Goal: Information Seeking & Learning: Find specific fact

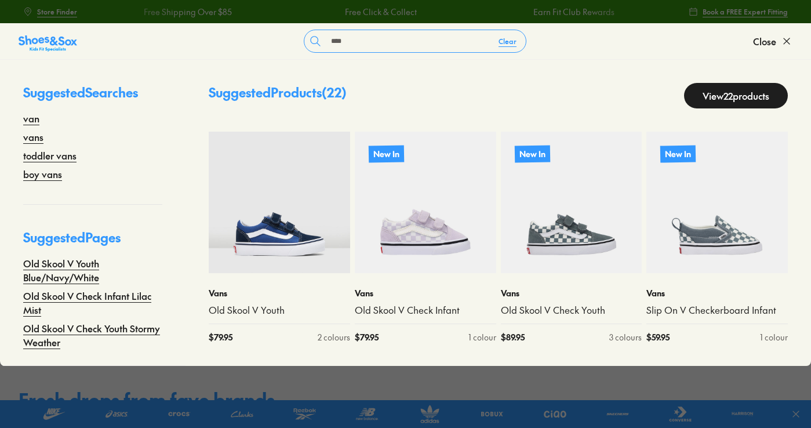
type input "***"
click at [684, 90] on link "View 22 products" at bounding box center [736, 96] width 104 height 26
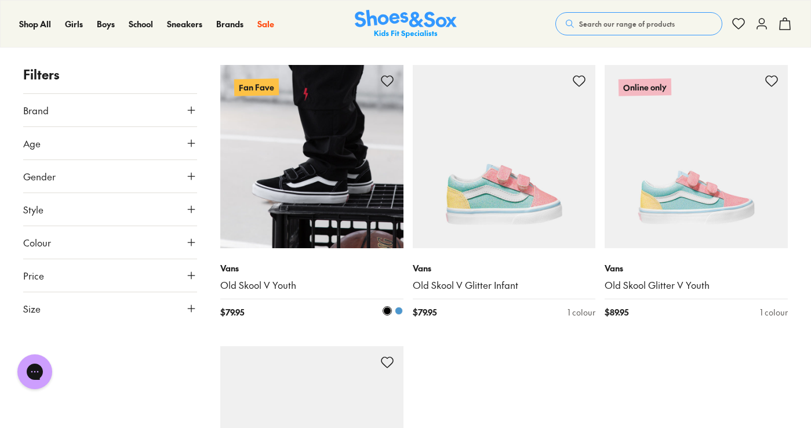
scroll to position [1768, 0]
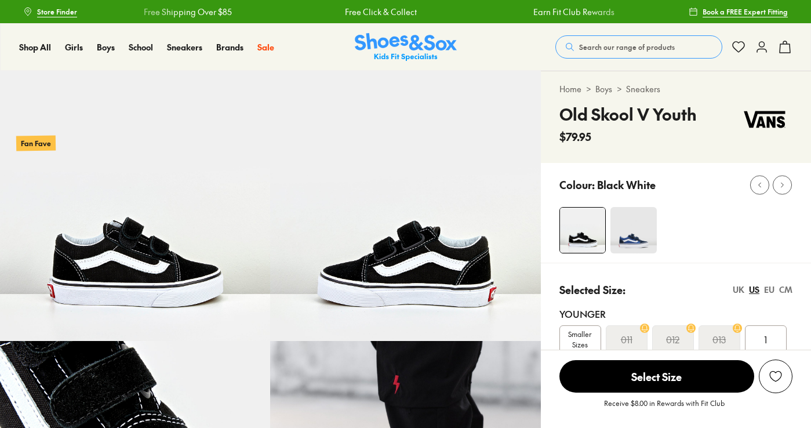
drag, startPoint x: 638, startPoint y: 194, endPoint x: 643, endPoint y: 217, distance: 23.8
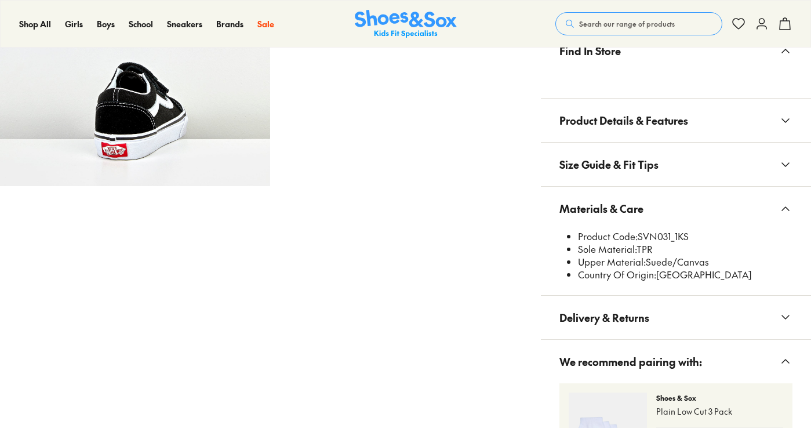
click at [649, 219] on div "Find In Store Product Details & Features For effortless cool style, nothing bea…" at bounding box center [676, 266] width 270 height 477
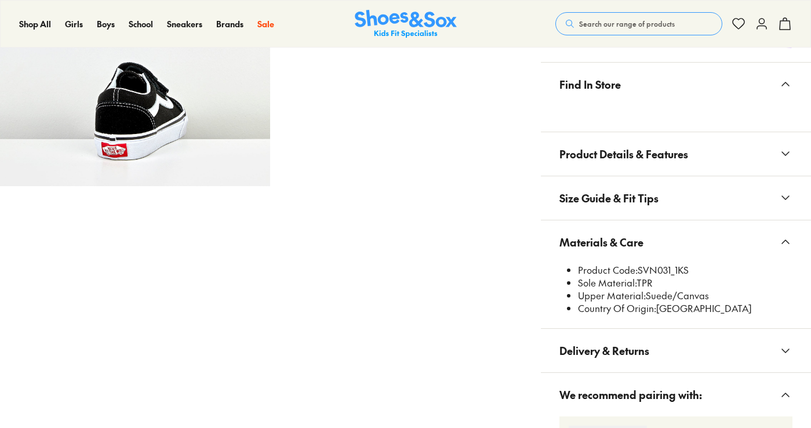
scroll to position [693, 0]
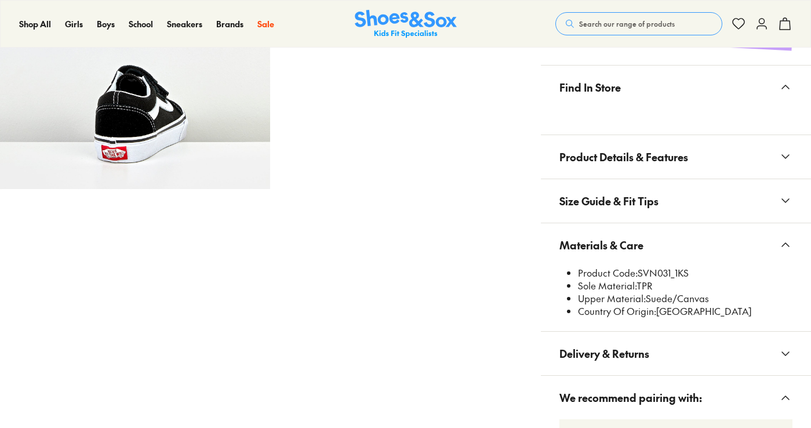
select select "*"
click at [667, 274] on li "Product Code: SVN031_1KS" at bounding box center [685, 273] width 214 height 13
click at [667, 273] on li "Product Code: SVN031_1KS" at bounding box center [685, 273] width 214 height 13
click at [666, 273] on li "Product Code: SVN031_1KS" at bounding box center [685, 273] width 214 height 13
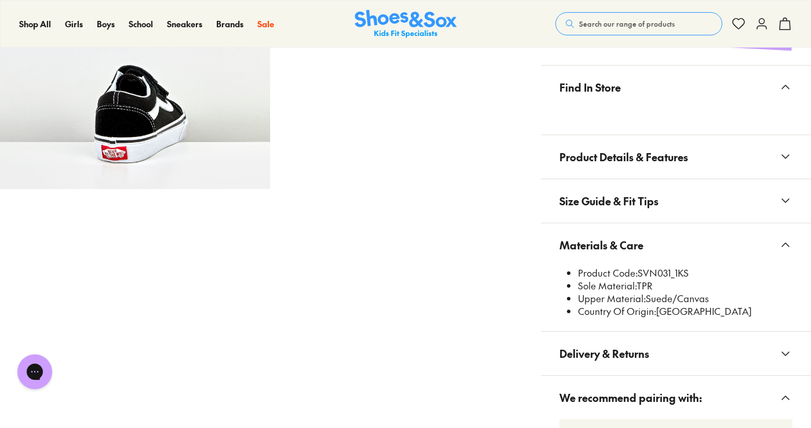
click at [667, 273] on li "Product Code: SVN031_1KS" at bounding box center [685, 273] width 214 height 13
copy li "SVN031_1KS"
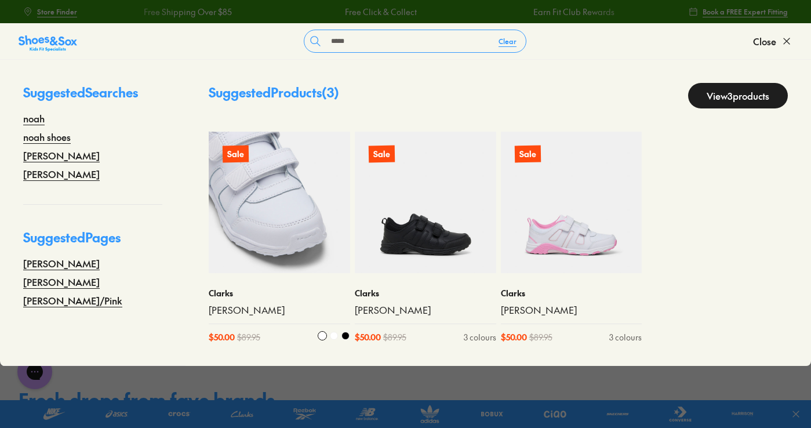
type input "****"
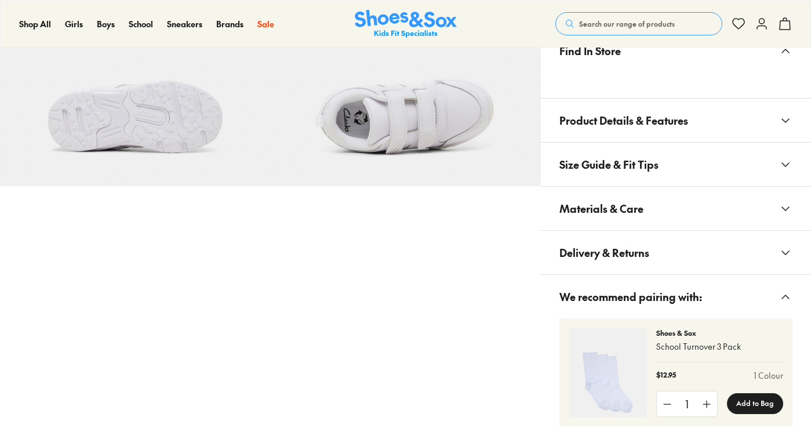
click at [589, 202] on span "Materials & Care" at bounding box center [601, 208] width 84 height 34
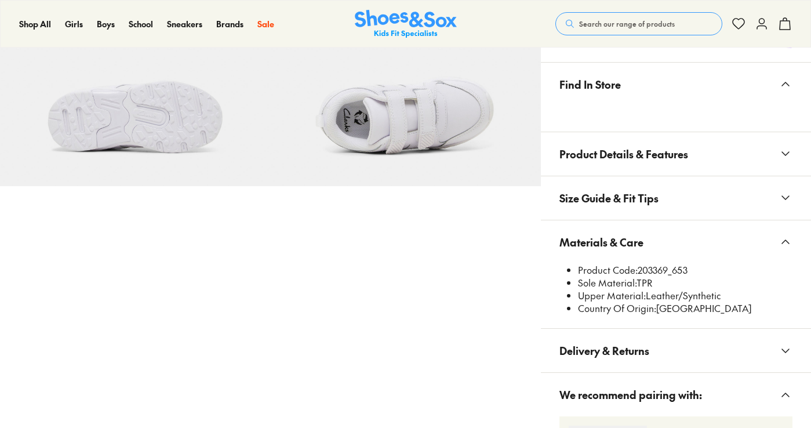
scroll to position [693, 0]
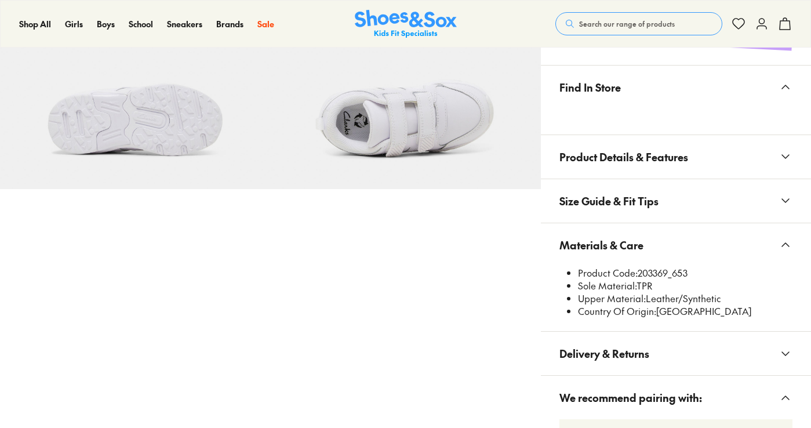
click at [652, 265] on button "Materials & Care" at bounding box center [676, 244] width 270 height 43
select select "*"
click at [656, 270] on li "Product Code: 203369_653" at bounding box center [685, 273] width 214 height 13
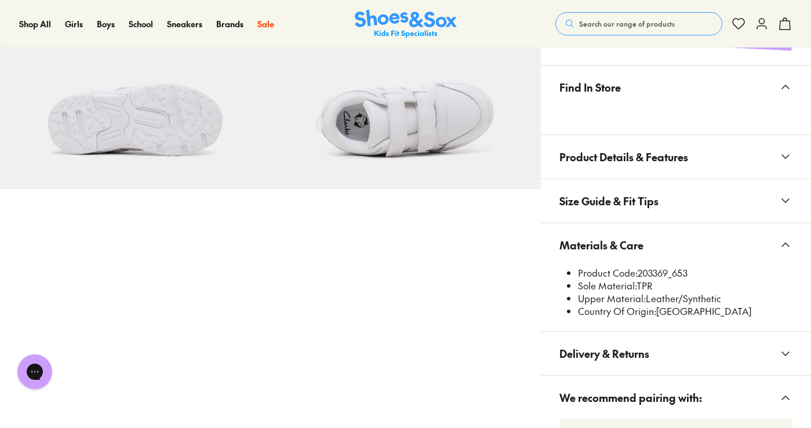
click at [656, 270] on li "Product Code: 203369_653" at bounding box center [685, 273] width 214 height 13
copy li "203369_653"
